Goal: Book appointment/travel/reservation

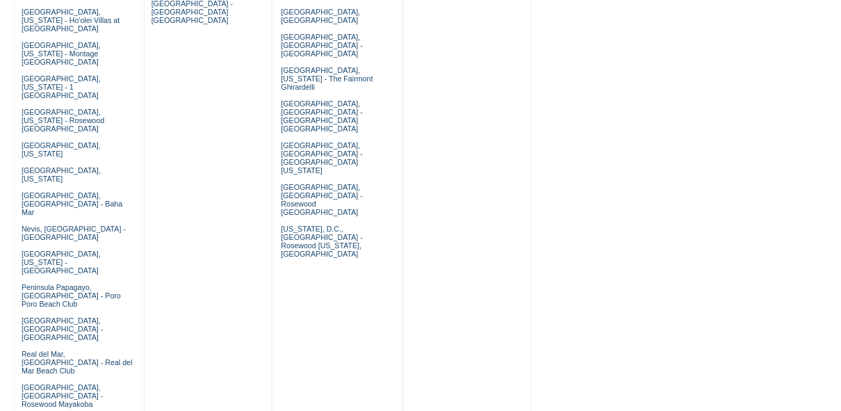
scroll to position [843, 0]
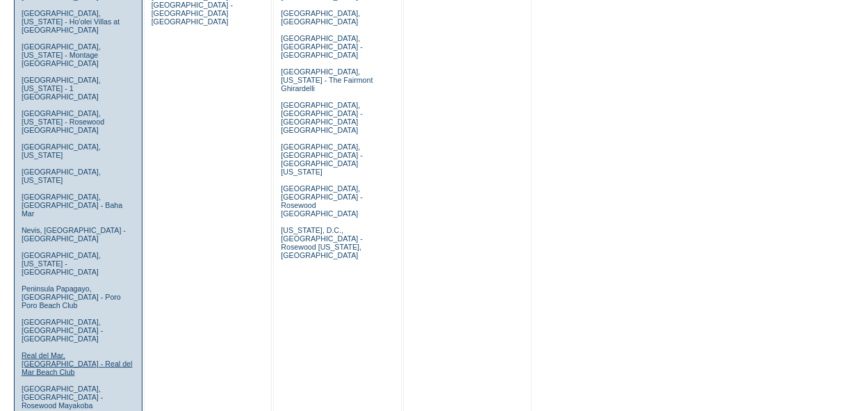
click at [82, 351] on link "Real del Mar, [GEOGRAPHIC_DATA] - Real del Mar Beach Club" at bounding box center [77, 363] width 111 height 25
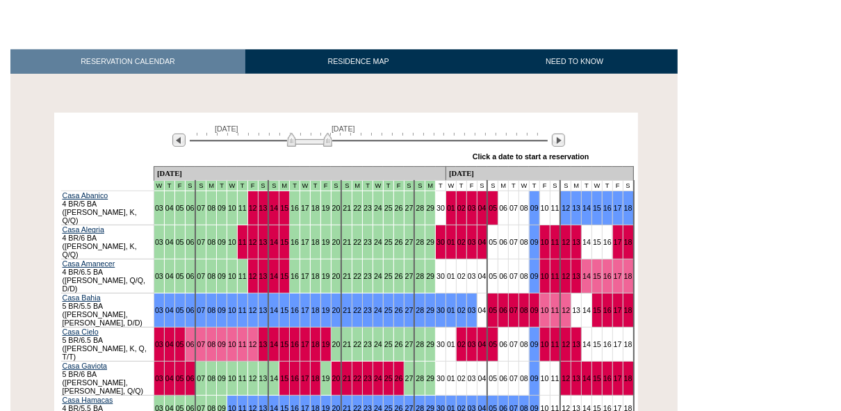
scroll to position [188, 0]
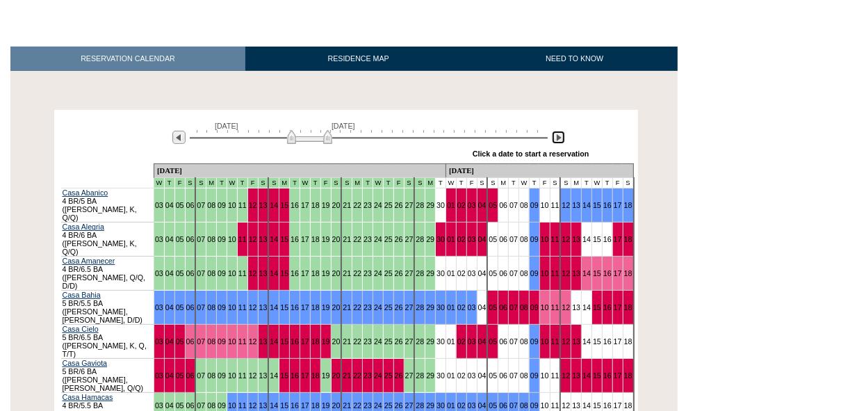
click at [558, 131] on img at bounding box center [558, 137] width 13 height 13
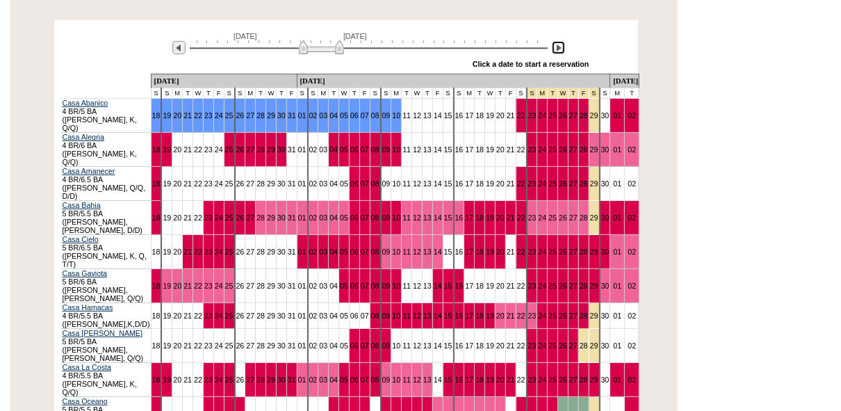
scroll to position [275, 0]
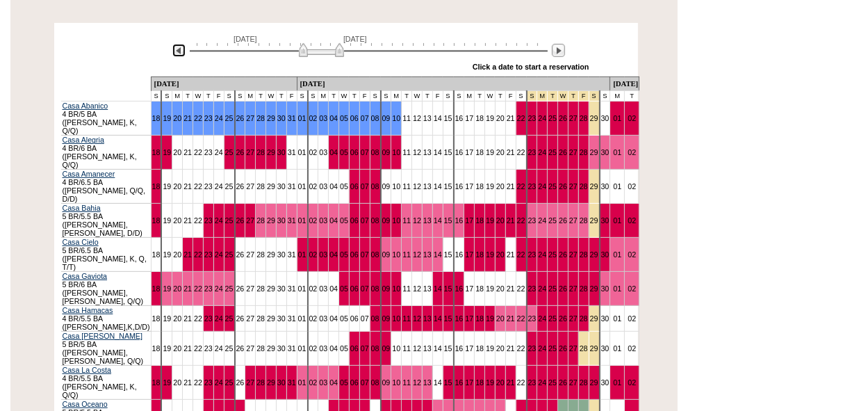
click at [182, 44] on img at bounding box center [178, 50] width 13 height 13
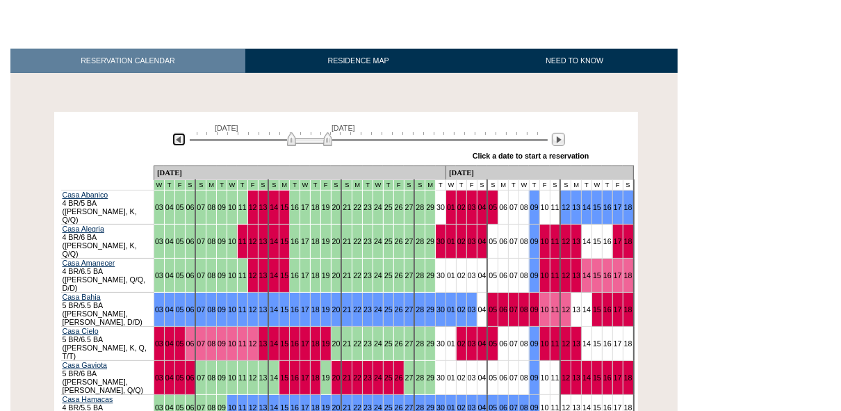
scroll to position [184, 0]
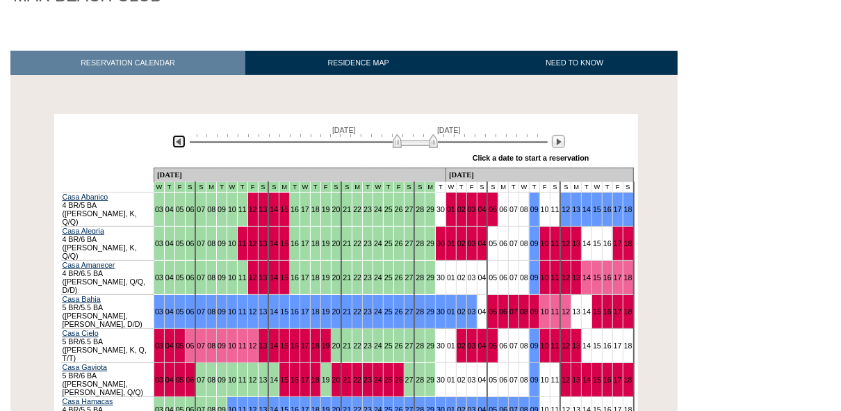
drag, startPoint x: 306, startPoint y: 125, endPoint x: 413, endPoint y: 120, distance: 106.4
click at [413, 134] on img at bounding box center [415, 141] width 45 height 14
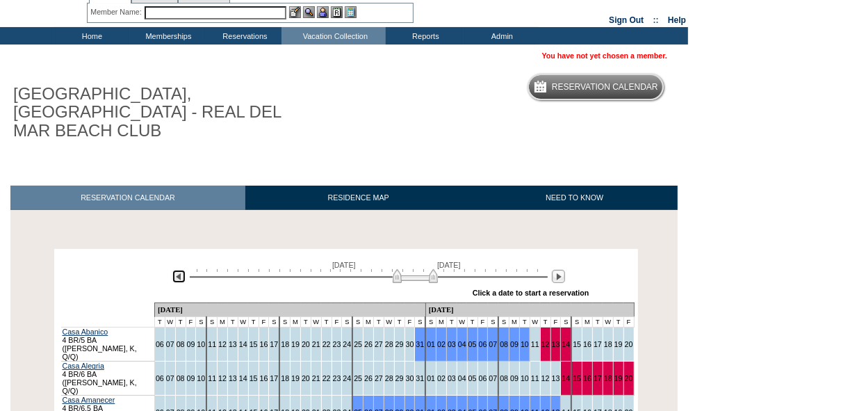
scroll to position [49, 0]
